Goal: Use online tool/utility: Use online tool/utility

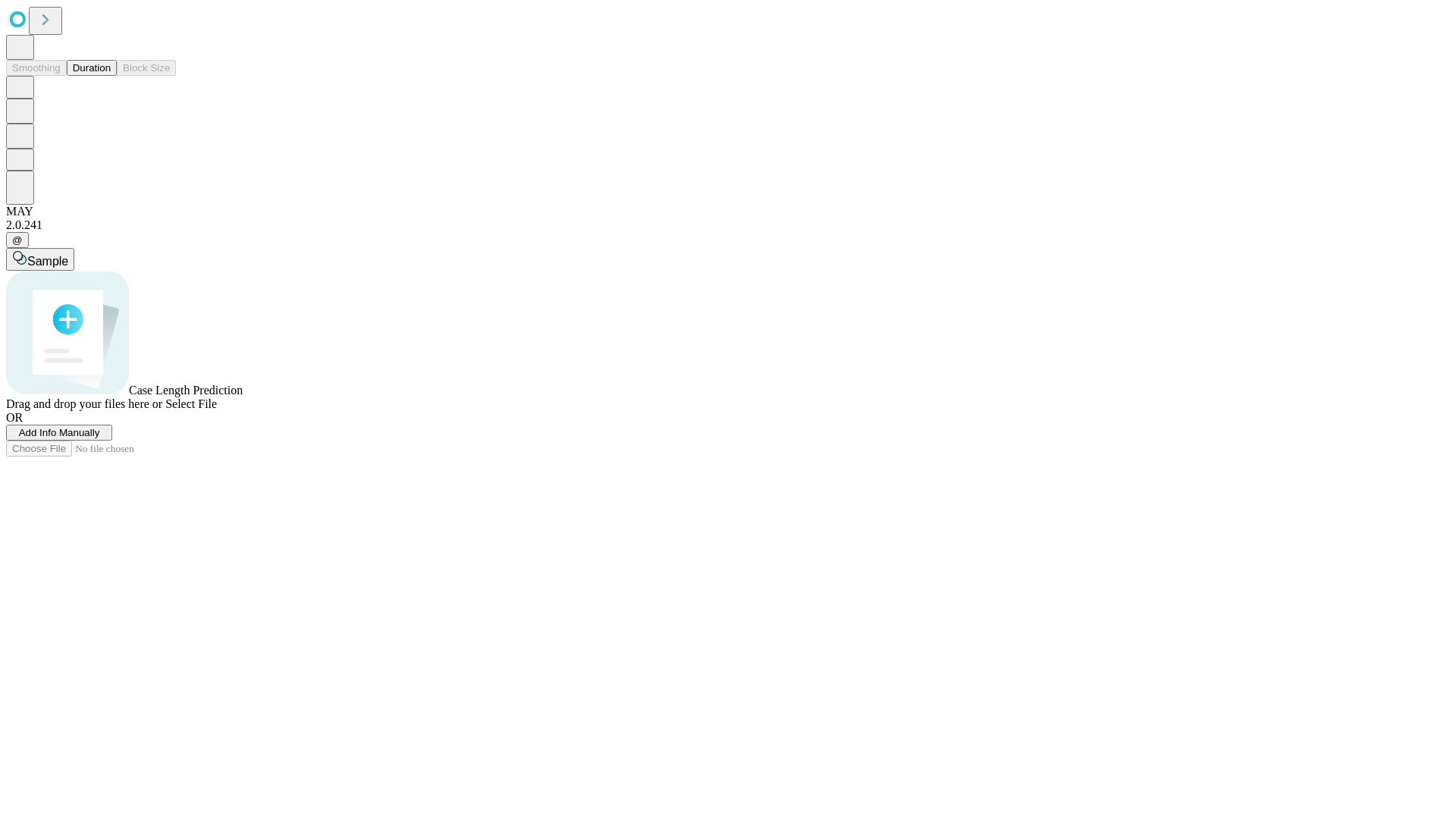
click at [111, 75] on button "Duration" at bounding box center [92, 68] width 50 height 16
click at [100, 439] on span "Add Info Manually" at bounding box center [59, 432] width 81 height 11
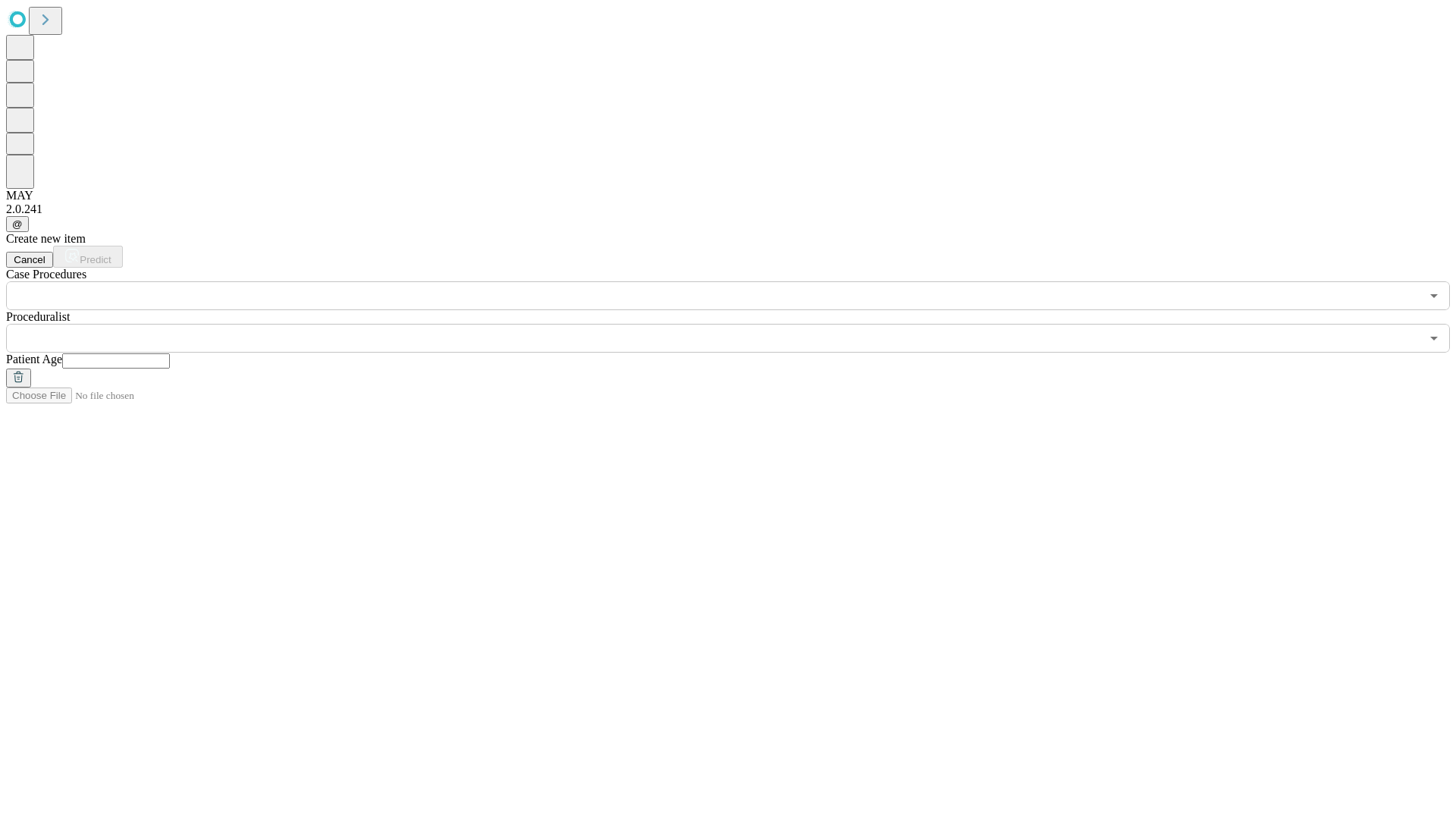
click at [170, 353] on input "text" at bounding box center [116, 360] width 108 height 15
type input "**"
click at [738, 324] on input "text" at bounding box center [713, 338] width 1414 height 29
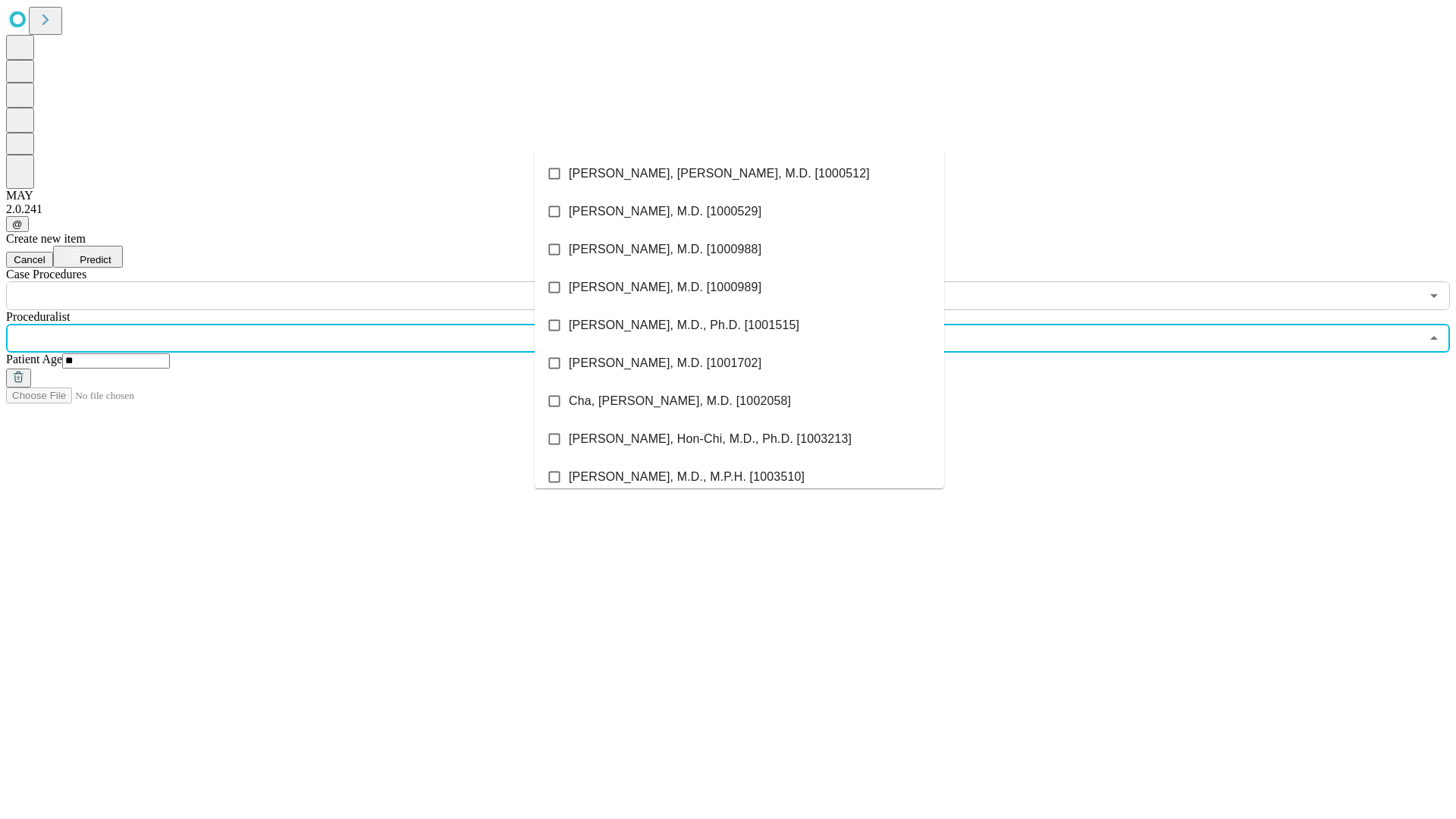
click at [739, 174] on li "[PERSON_NAME], [PERSON_NAME], M.D. [1000512]" at bounding box center [739, 174] width 410 height 38
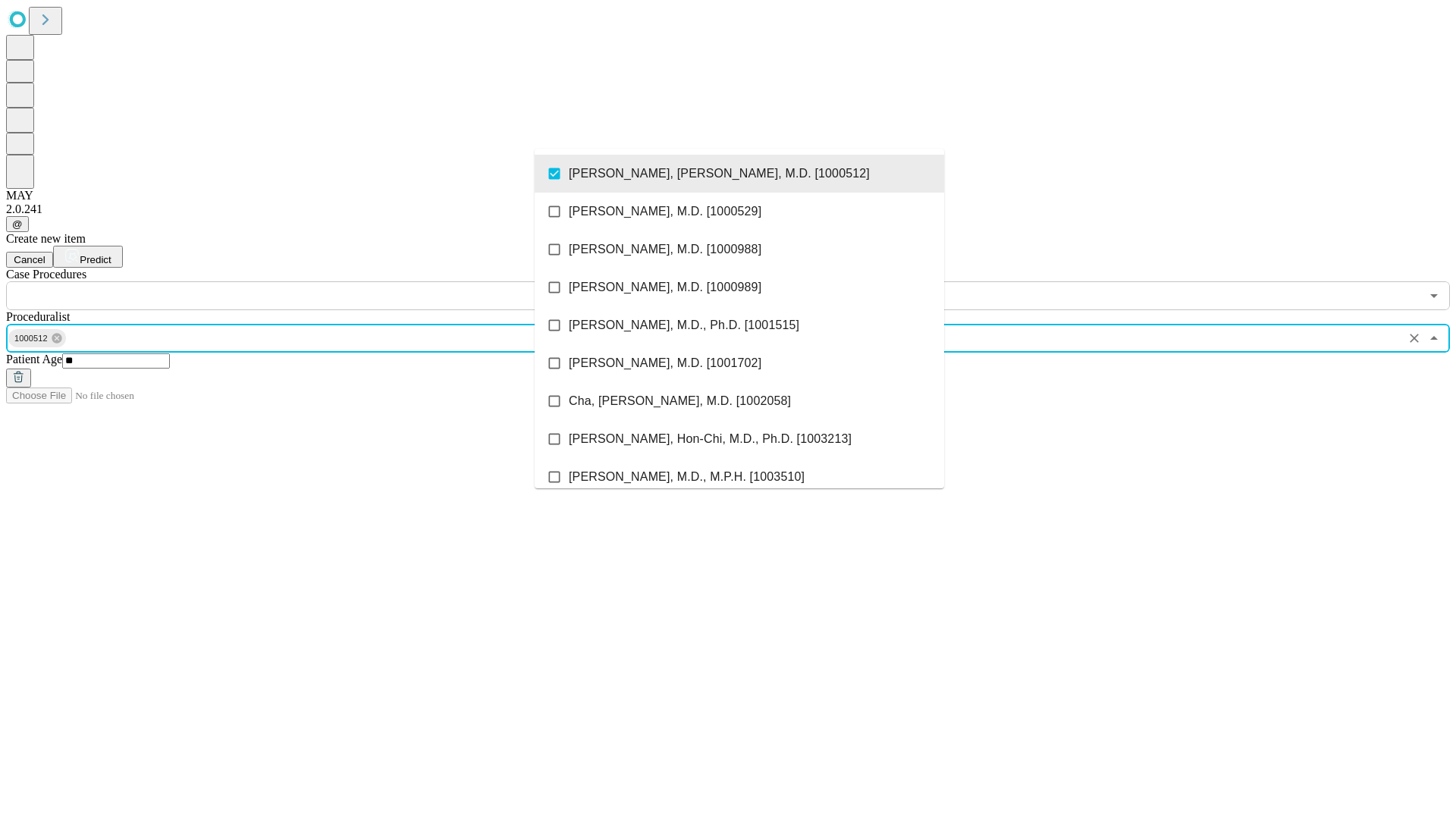
click at [318, 281] on input "text" at bounding box center [713, 296] width 1414 height 29
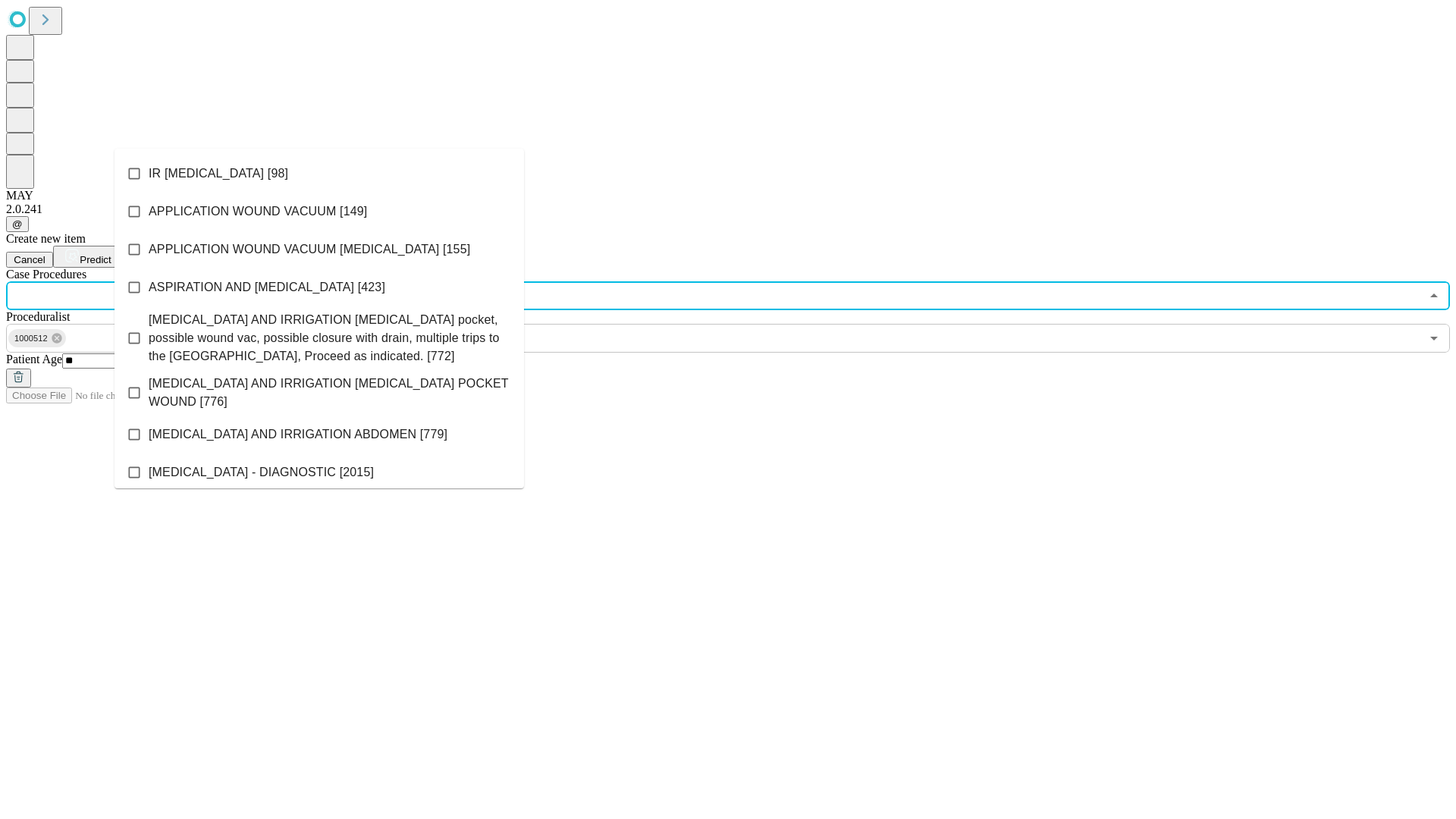
click at [319, 174] on li "IR [MEDICAL_DATA] [98]" at bounding box center [319, 174] width 410 height 38
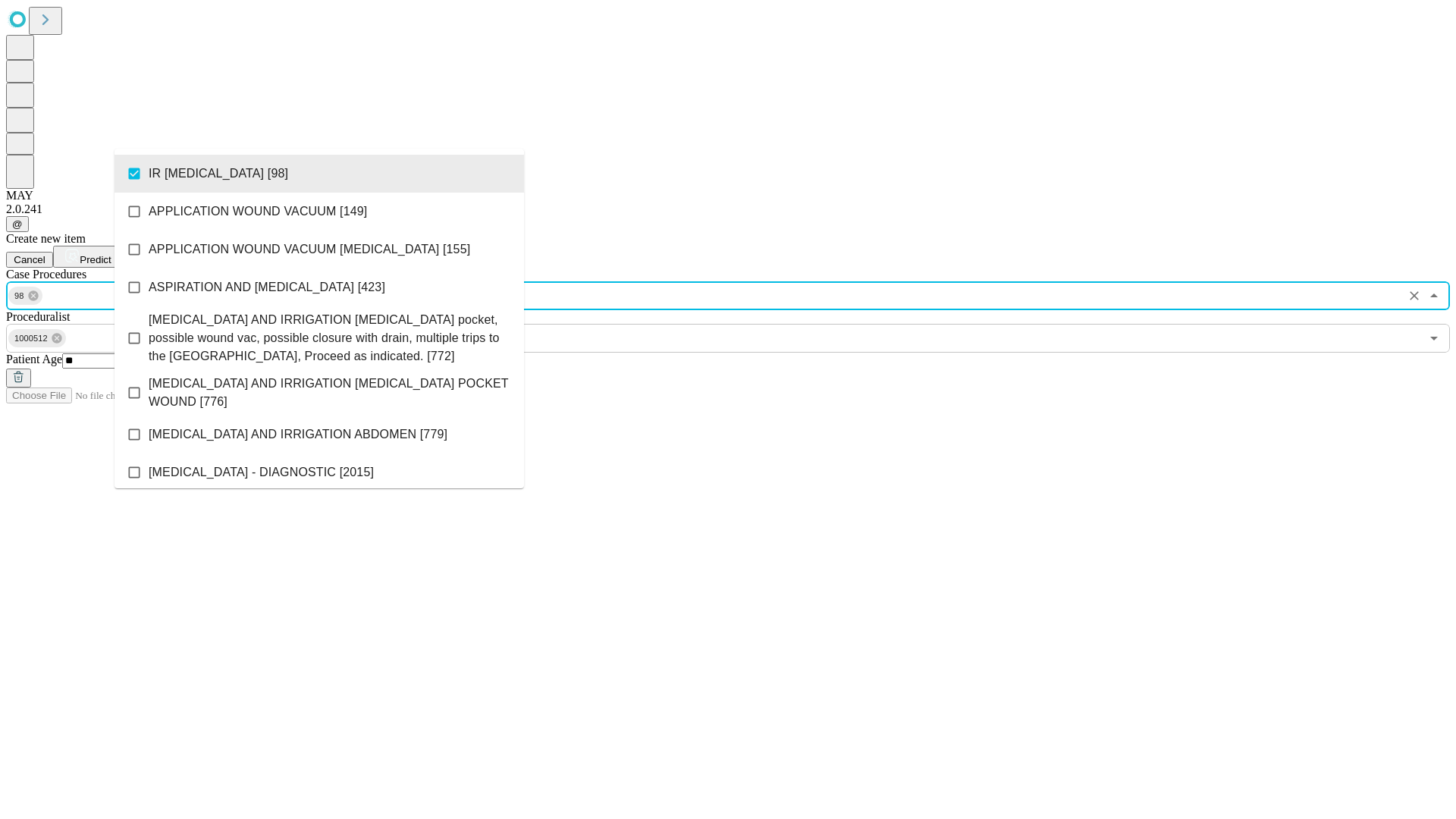
click at [111, 254] on span "Predict" at bounding box center [95, 259] width 31 height 11
